Goal: Check status: Check status

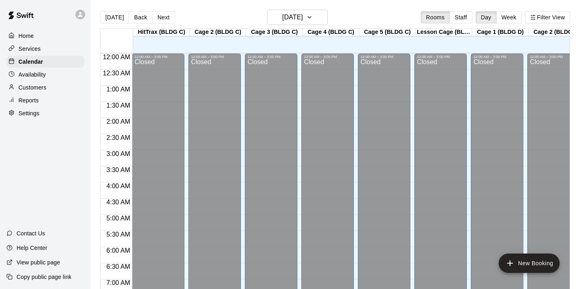
scroll to position [349, 0]
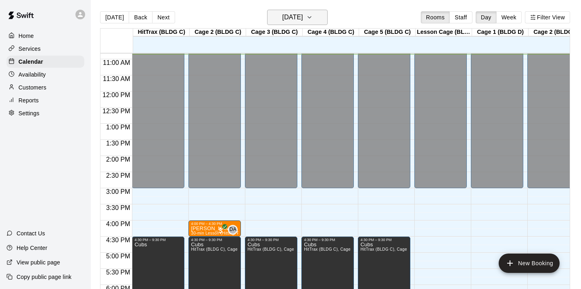
click at [293, 19] on h6 "[DATE]" at bounding box center [292, 17] width 21 height 11
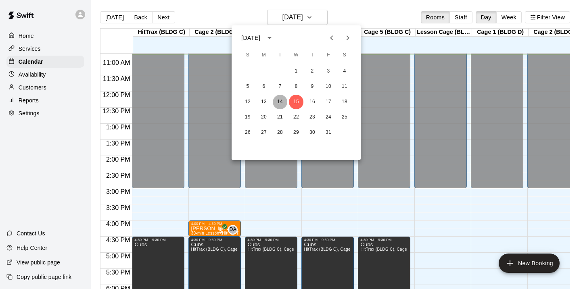
click at [282, 99] on button "14" at bounding box center [280, 102] width 15 height 15
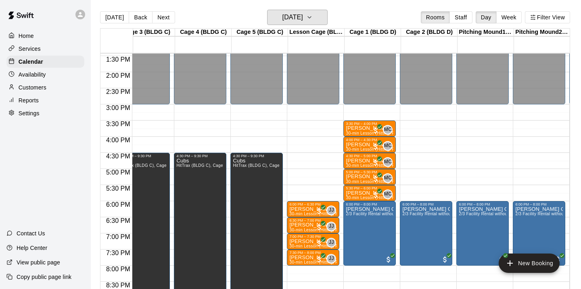
scroll to position [0, 0]
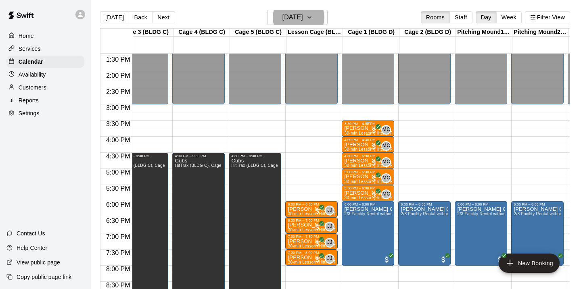
click at [366, 128] on p "[PERSON_NAME]" at bounding box center [368, 128] width 48 height 0
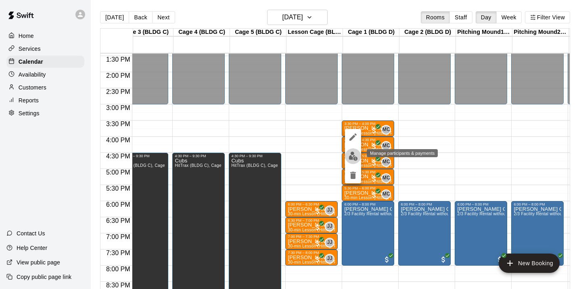
click at [349, 158] on img "edit" at bounding box center [352, 156] width 9 height 9
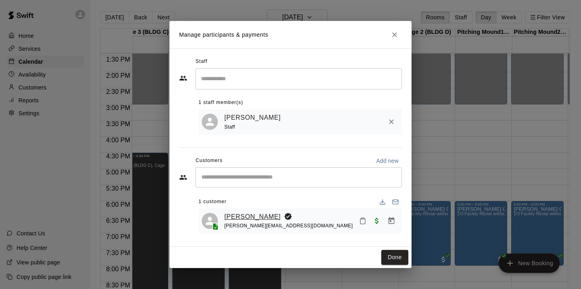
click at [246, 213] on link "[PERSON_NAME]" at bounding box center [252, 217] width 56 height 10
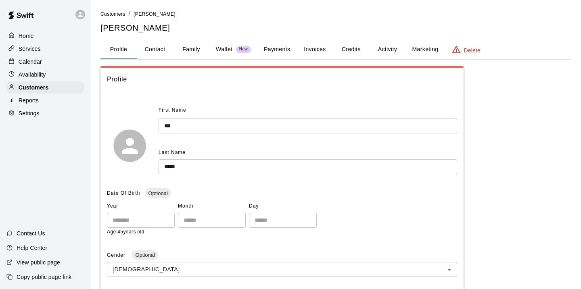
click at [386, 53] on button "Activity" at bounding box center [387, 49] width 36 height 19
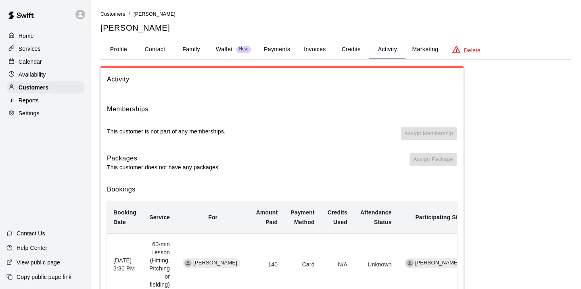
click at [44, 47] on div "Services" at bounding box center [45, 49] width 78 height 12
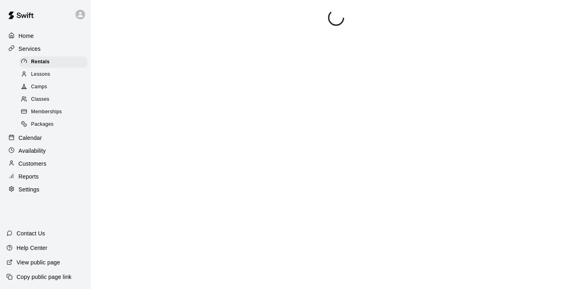
click at [44, 38] on div "Home" at bounding box center [45, 36] width 78 height 12
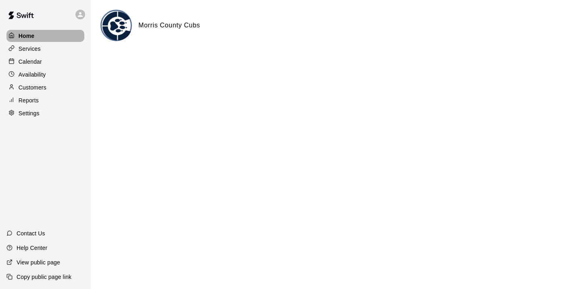
click at [42, 33] on div "Home" at bounding box center [45, 36] width 78 height 12
click at [38, 61] on p "Calendar" at bounding box center [30, 62] width 23 height 8
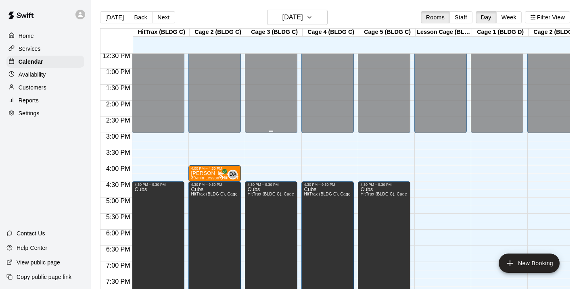
scroll to position [404, 0]
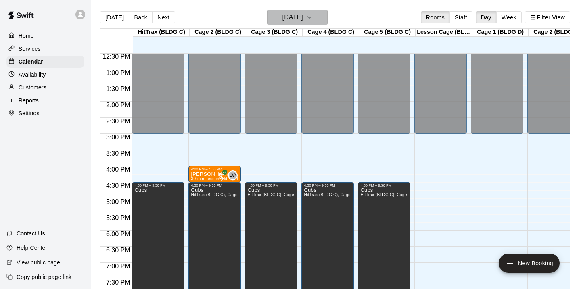
click at [284, 21] on h6 "[DATE]" at bounding box center [292, 17] width 21 height 11
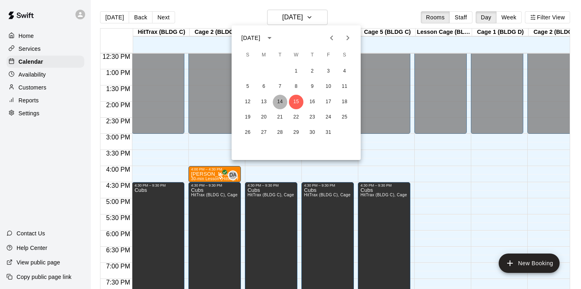
click at [283, 103] on button "14" at bounding box center [280, 102] width 15 height 15
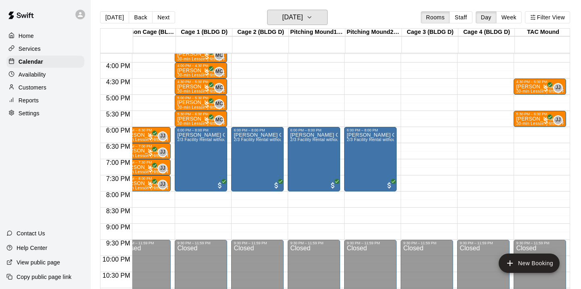
scroll to position [507, 288]
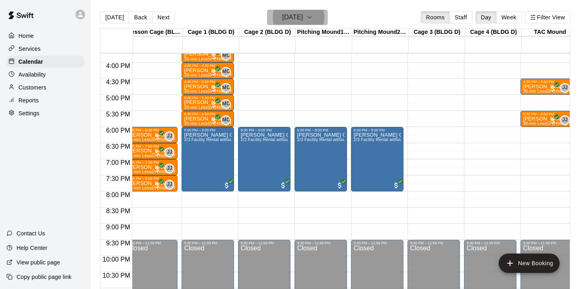
click at [303, 20] on h6 "[DATE]" at bounding box center [292, 17] width 21 height 11
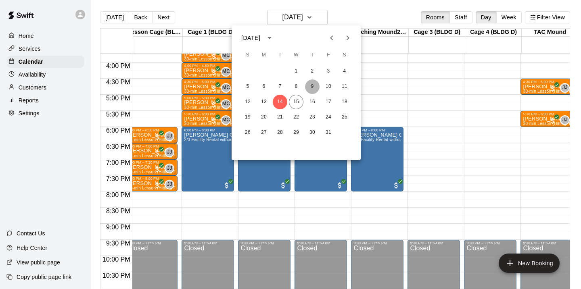
click at [312, 85] on button "9" at bounding box center [312, 86] width 15 height 15
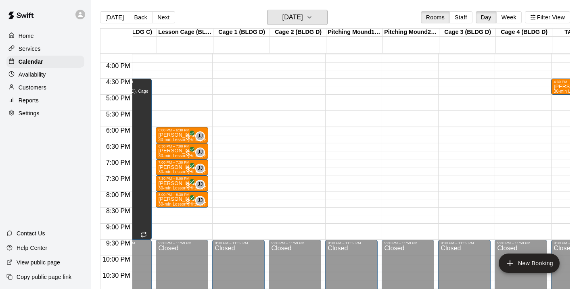
scroll to position [0, 207]
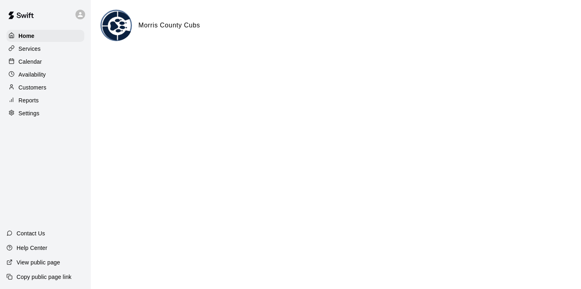
click at [38, 61] on p "Calendar" at bounding box center [30, 62] width 23 height 8
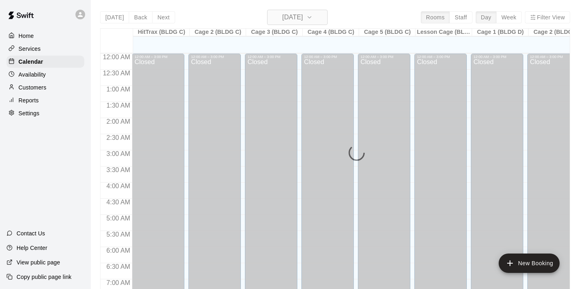
click at [303, 14] on h6 "[DATE]" at bounding box center [292, 17] width 21 height 11
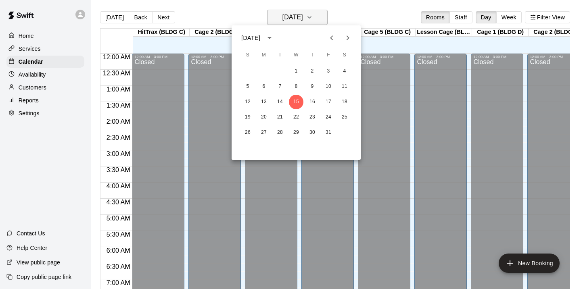
scroll to position [354, 0]
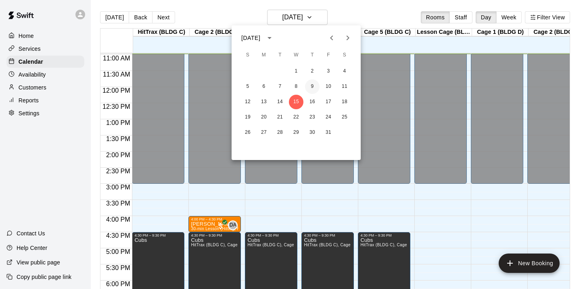
click at [311, 87] on button "9" at bounding box center [312, 86] width 15 height 15
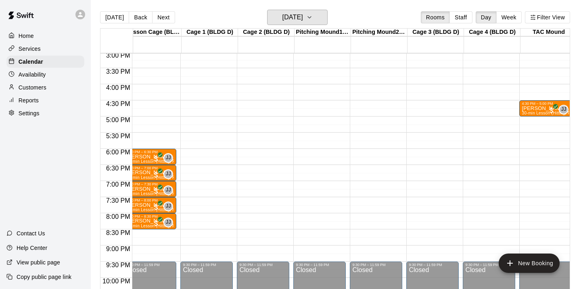
scroll to position [0, 290]
click at [313, 19] on icon "button" at bounding box center [309, 18] width 6 height 10
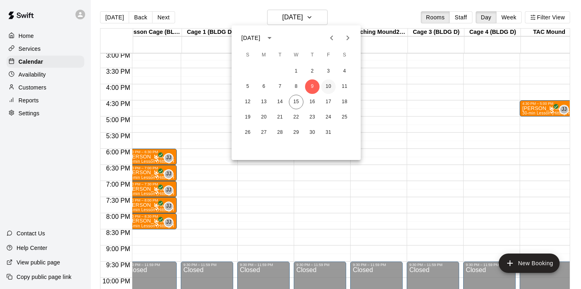
click at [329, 88] on button "10" at bounding box center [328, 86] width 15 height 15
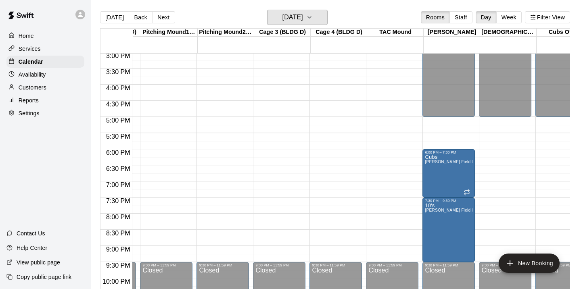
scroll to position [0, 454]
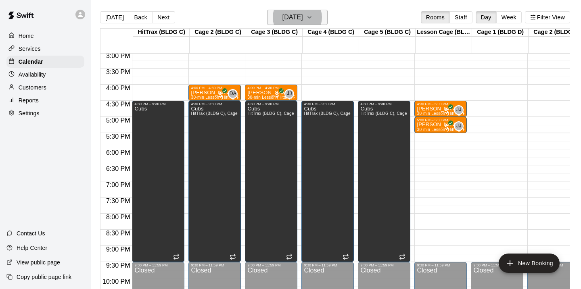
click at [303, 14] on h6 "[DATE]" at bounding box center [292, 17] width 21 height 11
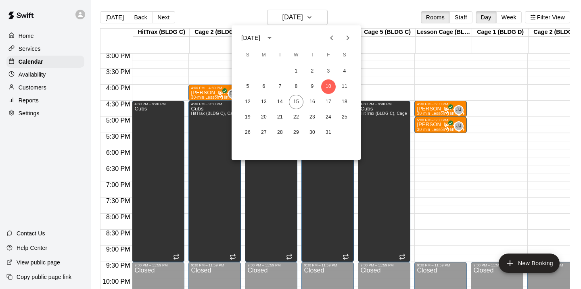
click at [336, 86] on div "5 6 7 8 9 10 11" at bounding box center [295, 86] width 129 height 15
click at [348, 86] on button "11" at bounding box center [344, 86] width 15 height 15
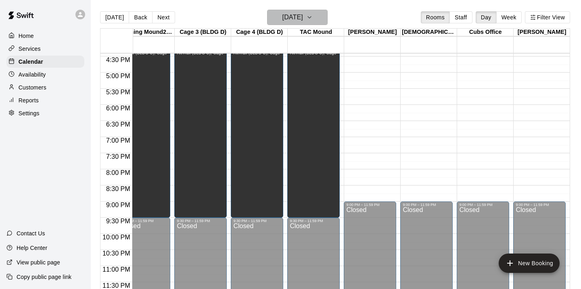
click at [316, 20] on button "[DATE]" at bounding box center [297, 17] width 60 height 15
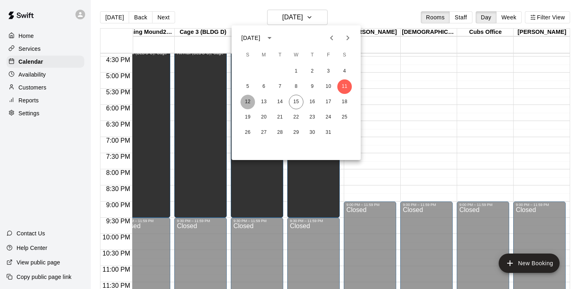
click at [246, 100] on button "12" at bounding box center [247, 102] width 15 height 15
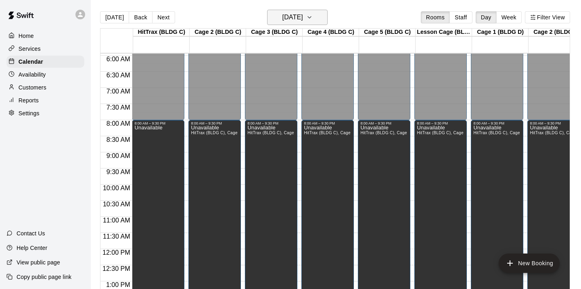
click at [314, 21] on button "[DATE]" at bounding box center [297, 17] width 60 height 15
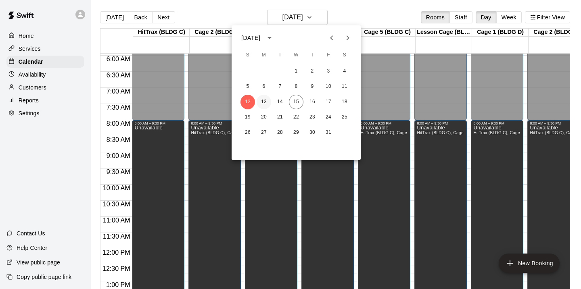
click at [265, 100] on button "13" at bounding box center [263, 102] width 15 height 15
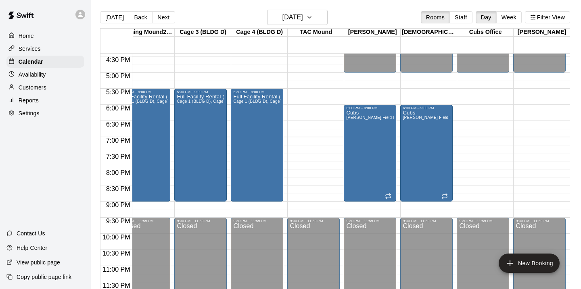
click at [306, 29] on div "HitTrax (BLDG C) 13 Mon Cage 2 (BLDG C) 13 Mon Cage 3 (BLDG C) 13 Mon Cage 4 (B…" at bounding box center [335, 163] width 470 height 271
click at [313, 20] on icon "button" at bounding box center [309, 18] width 6 height 10
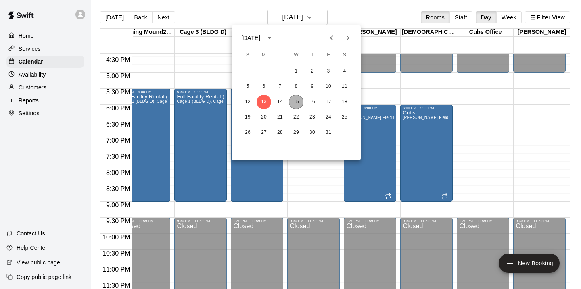
click at [297, 98] on button "15" at bounding box center [296, 102] width 15 height 15
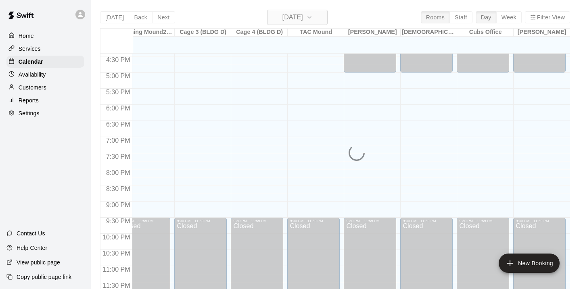
click at [303, 17] on h6 "[DATE]" at bounding box center [292, 17] width 21 height 11
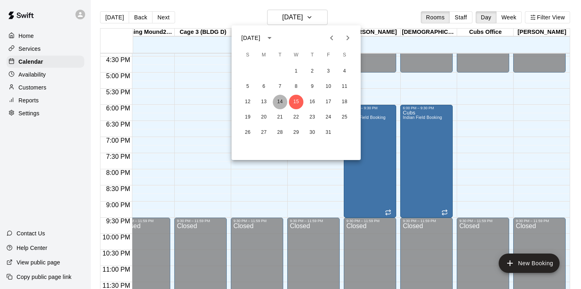
click at [279, 100] on button "14" at bounding box center [280, 102] width 15 height 15
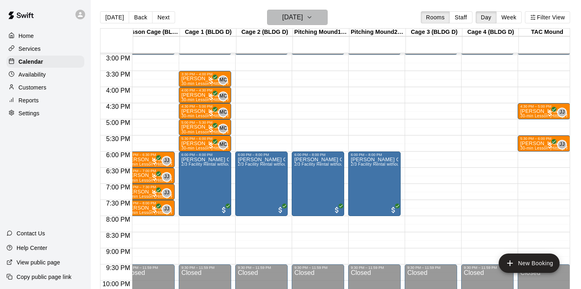
click at [303, 16] on h6 "[DATE]" at bounding box center [292, 17] width 21 height 11
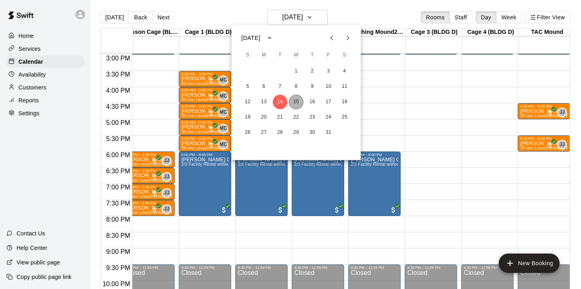
click at [295, 102] on button "15" at bounding box center [296, 102] width 15 height 15
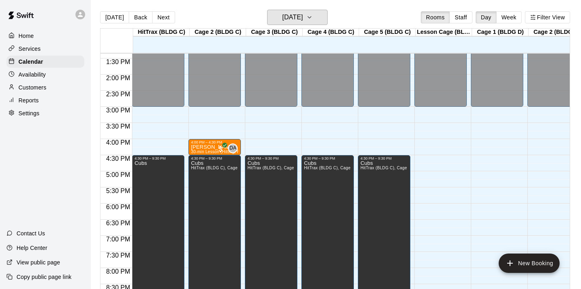
scroll to position [428, 0]
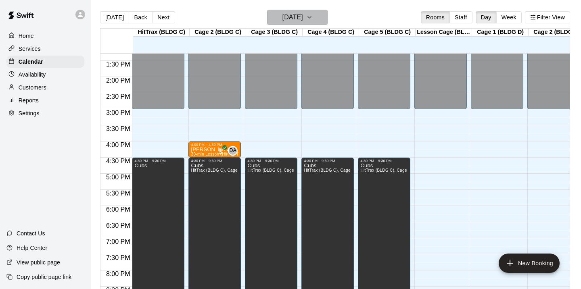
click at [313, 16] on icon "button" at bounding box center [309, 18] width 6 height 10
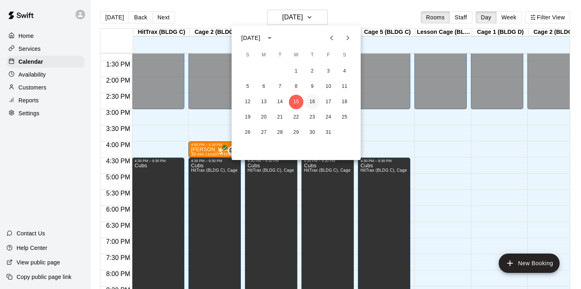
click at [311, 100] on button "16" at bounding box center [312, 102] width 15 height 15
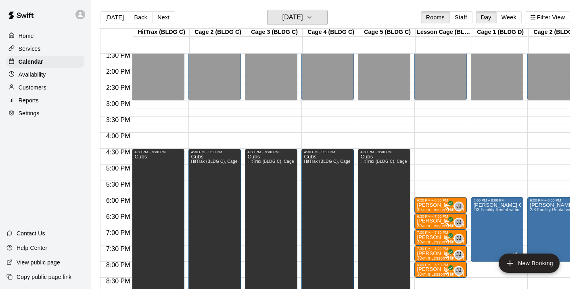
scroll to position [448, 0]
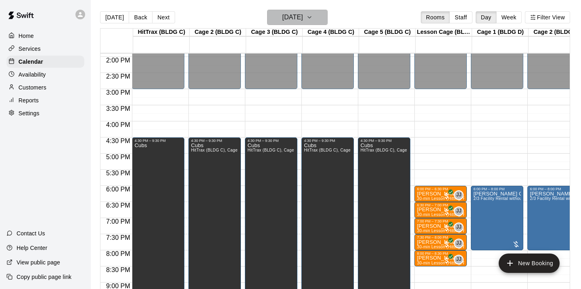
click at [313, 19] on icon "button" at bounding box center [309, 18] width 6 height 10
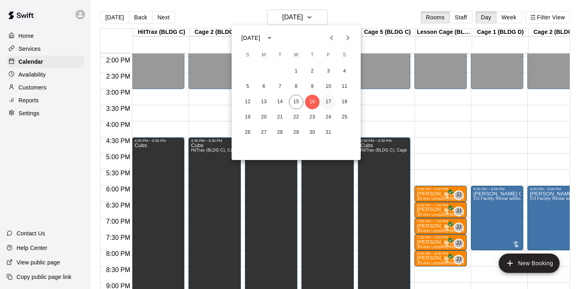
click at [327, 100] on button "17" at bounding box center [328, 102] width 15 height 15
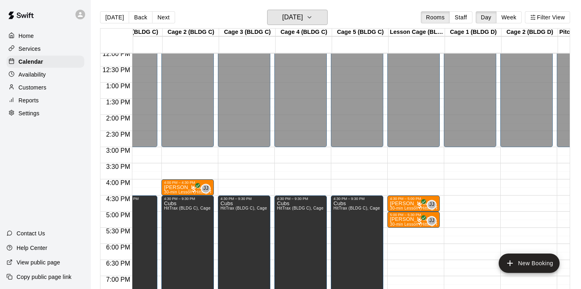
scroll to position [0, 0]
